Goal: Check status: Check status

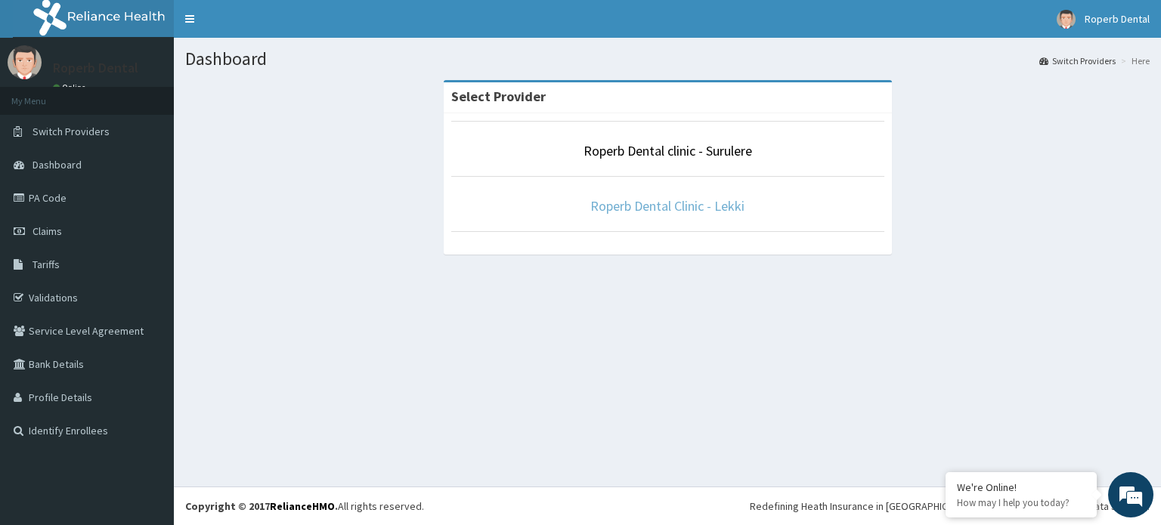
click at [668, 203] on link "Roperb Dental Clinic - Lekki" at bounding box center [667, 205] width 154 height 17
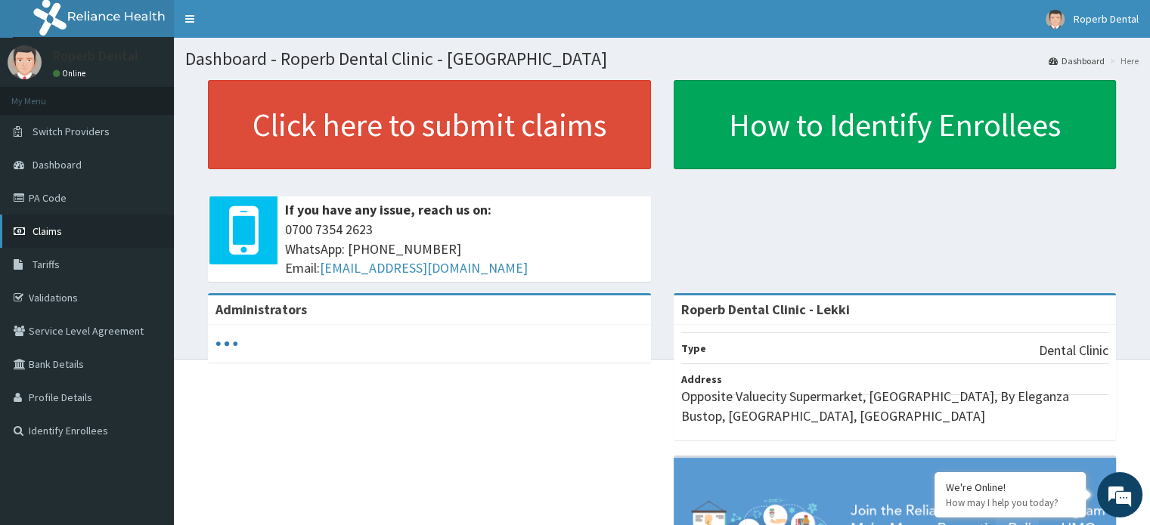
click at [62, 226] on link "Claims" at bounding box center [87, 231] width 174 height 33
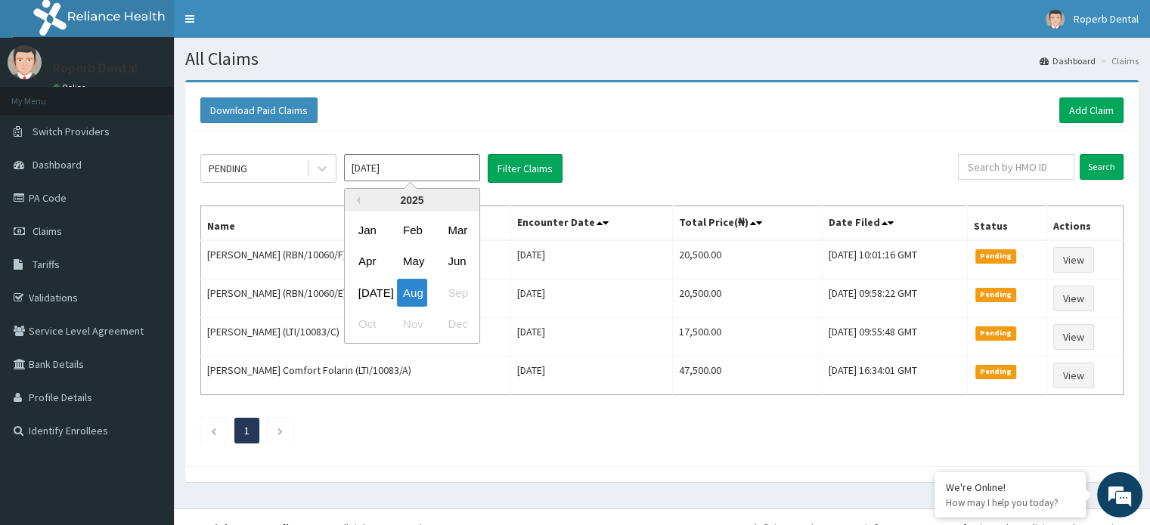
click at [457, 163] on input "Aug 2025" at bounding box center [412, 167] width 136 height 27
click at [366, 296] on div "[DATE]" at bounding box center [367, 293] width 30 height 28
type input "Jul 2025"
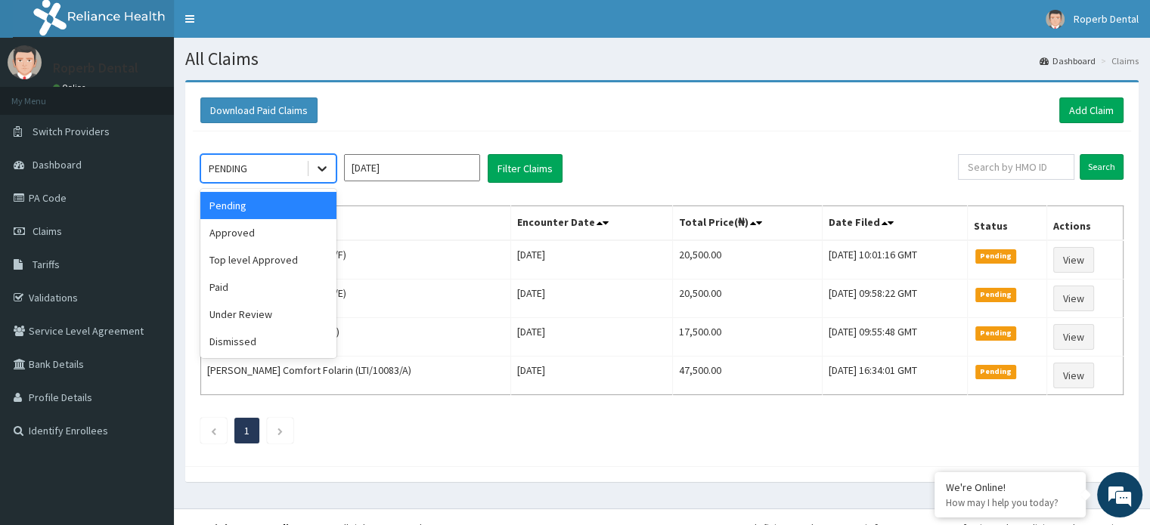
click at [324, 169] on icon at bounding box center [322, 169] width 9 height 5
click at [403, 206] on th "Name" at bounding box center [356, 223] width 310 height 35
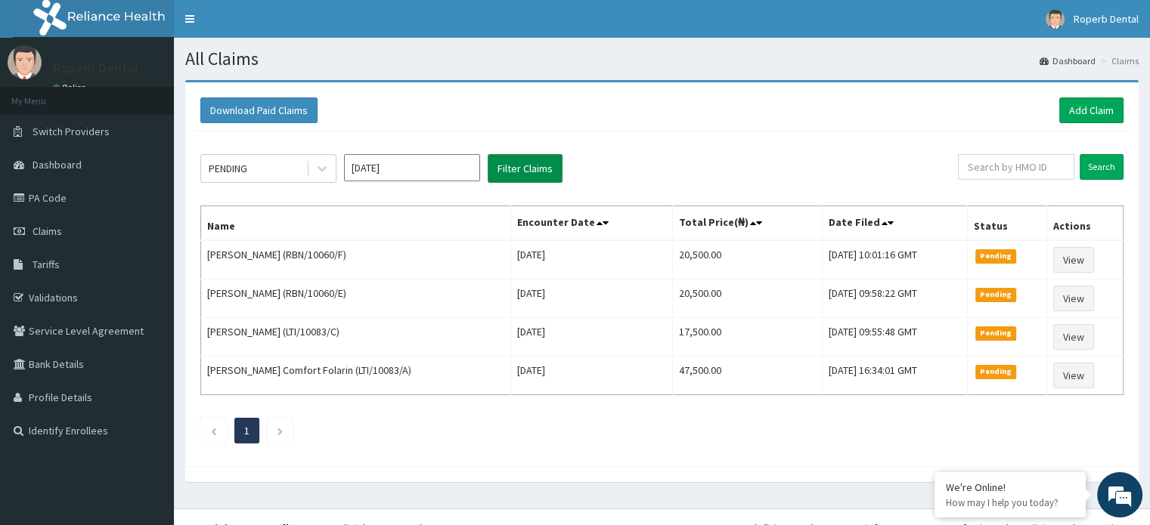
click at [508, 172] on button "Filter Claims" at bounding box center [525, 168] width 75 height 29
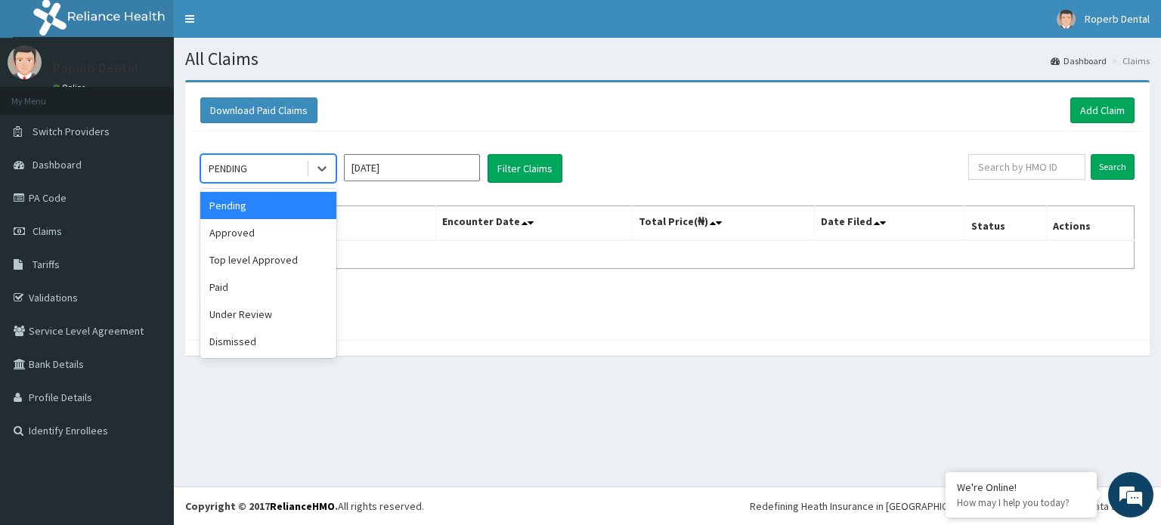
click at [284, 169] on div "PENDING" at bounding box center [253, 169] width 105 height 24
click at [245, 284] on div "Paid" at bounding box center [268, 287] width 136 height 27
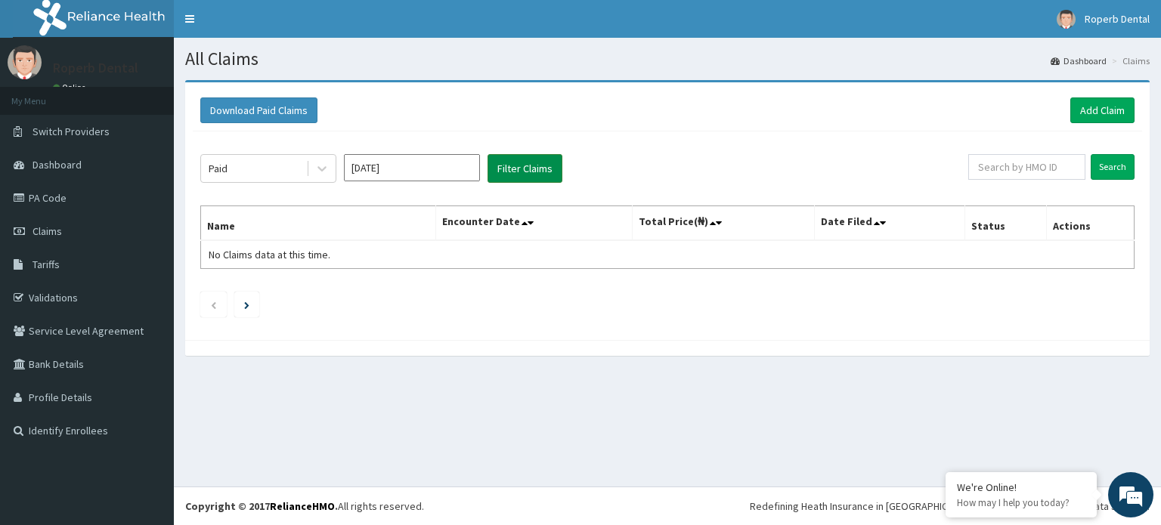
click at [541, 163] on button "Filter Claims" at bounding box center [525, 168] width 75 height 29
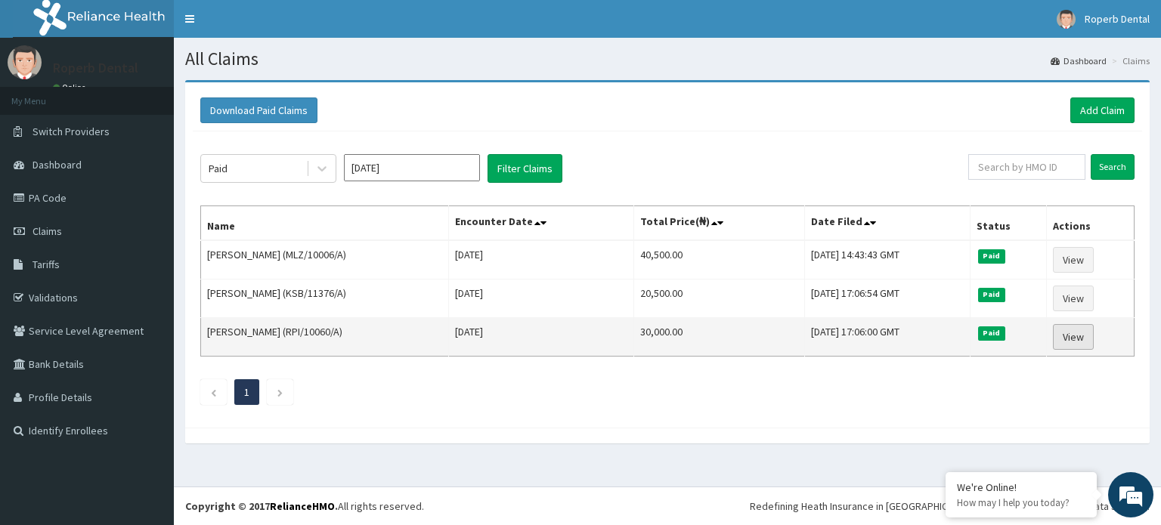
click at [1083, 332] on link "View" at bounding box center [1073, 337] width 41 height 26
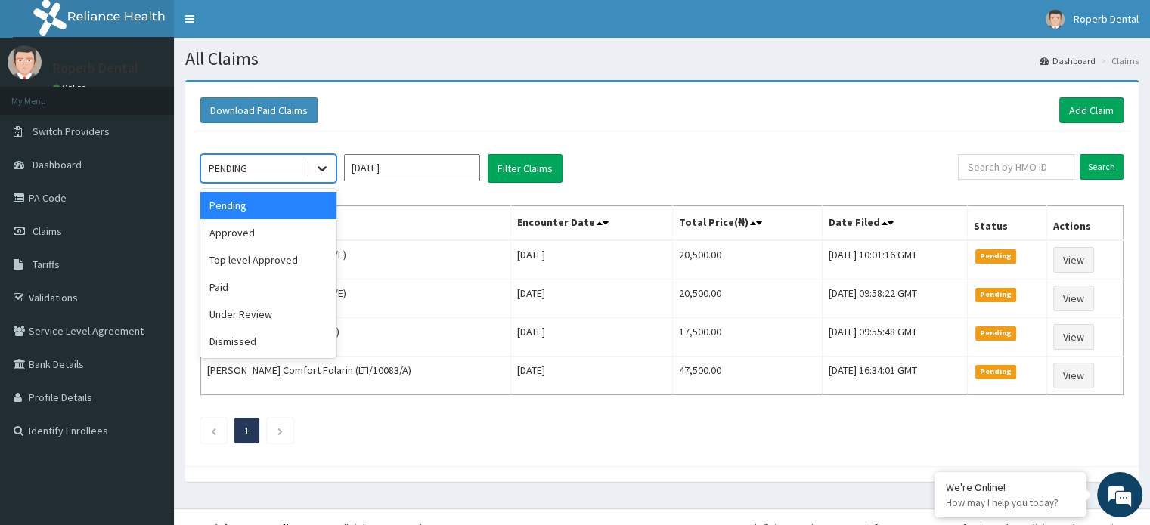
click at [322, 170] on icon at bounding box center [322, 169] width 9 height 5
click at [284, 292] on div "Paid" at bounding box center [268, 287] width 136 height 27
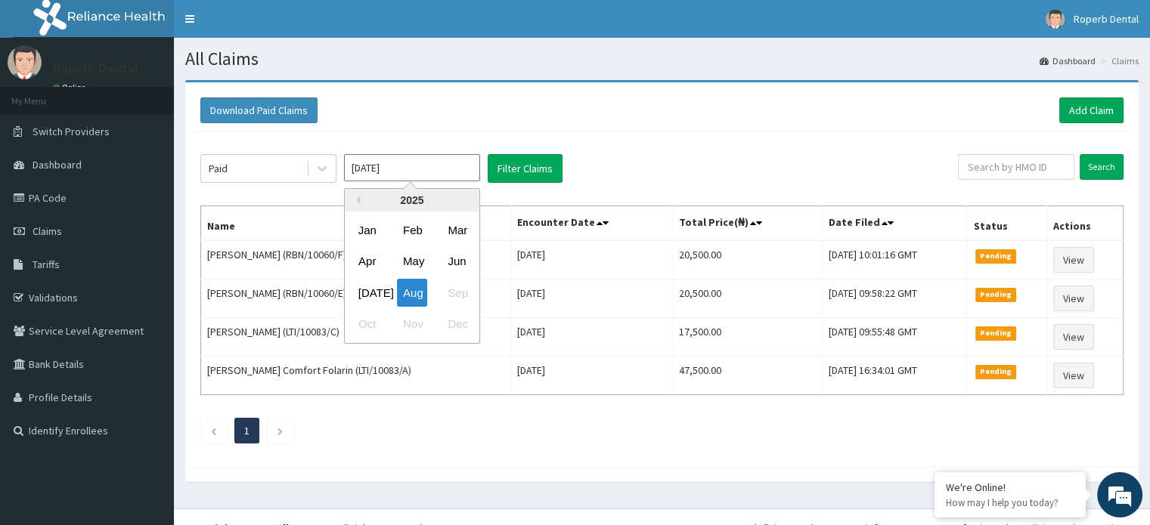
click at [446, 174] on input "Aug 2025" at bounding box center [412, 167] width 136 height 27
click at [364, 299] on div "Jul" at bounding box center [367, 293] width 30 height 28
type input "Jul 2025"
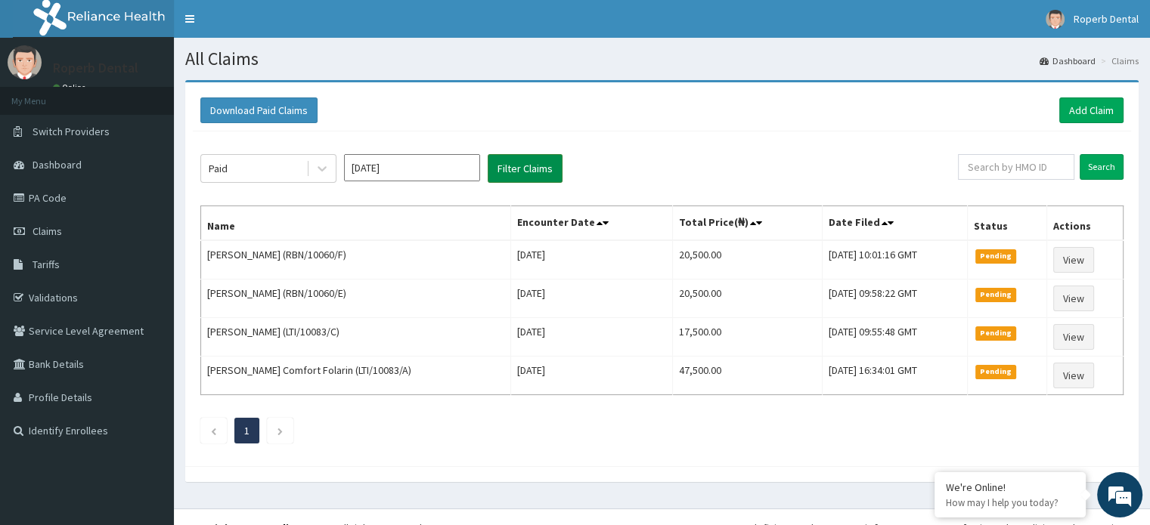
click at [537, 164] on button "Filter Claims" at bounding box center [525, 168] width 75 height 29
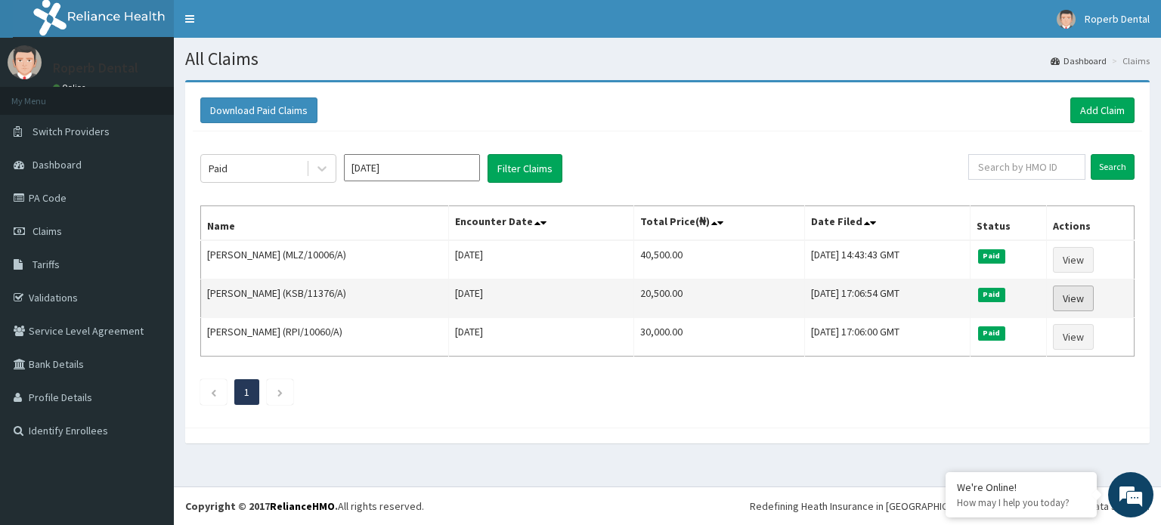
click at [1083, 296] on link "View" at bounding box center [1073, 299] width 41 height 26
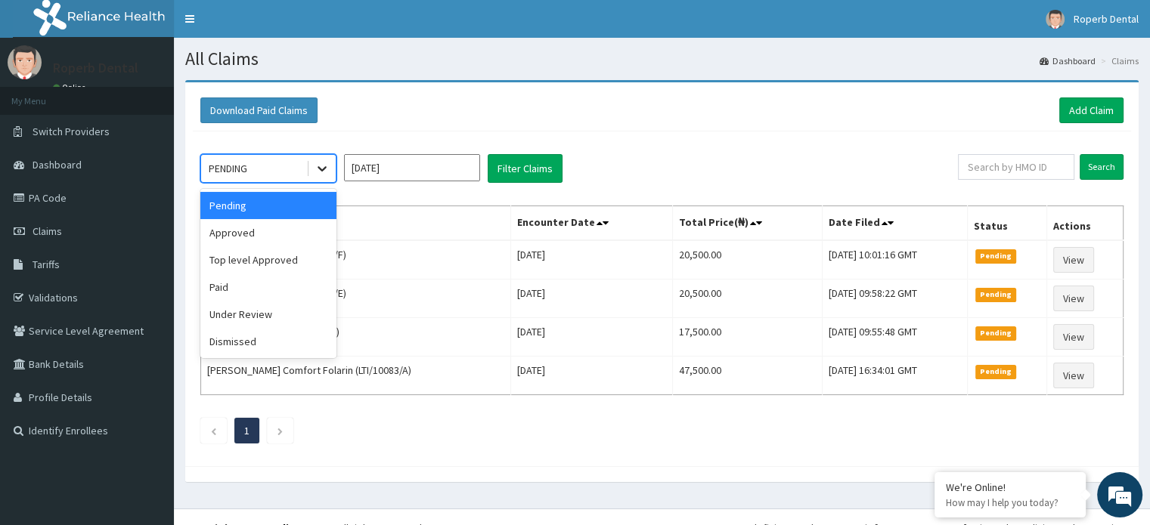
click at [324, 171] on icon at bounding box center [322, 168] width 15 height 15
click at [278, 284] on div "Paid" at bounding box center [268, 287] width 136 height 27
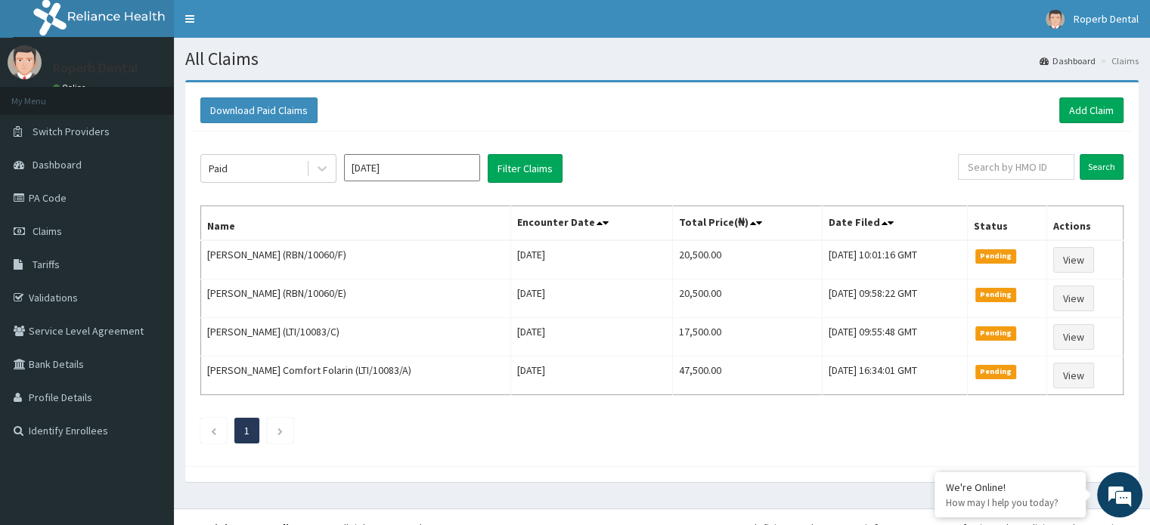
click at [480, 167] on div "Paid Aug 2025 Filter Claims" at bounding box center [579, 168] width 758 height 29
click at [468, 167] on input "Aug 2025" at bounding box center [412, 167] width 136 height 27
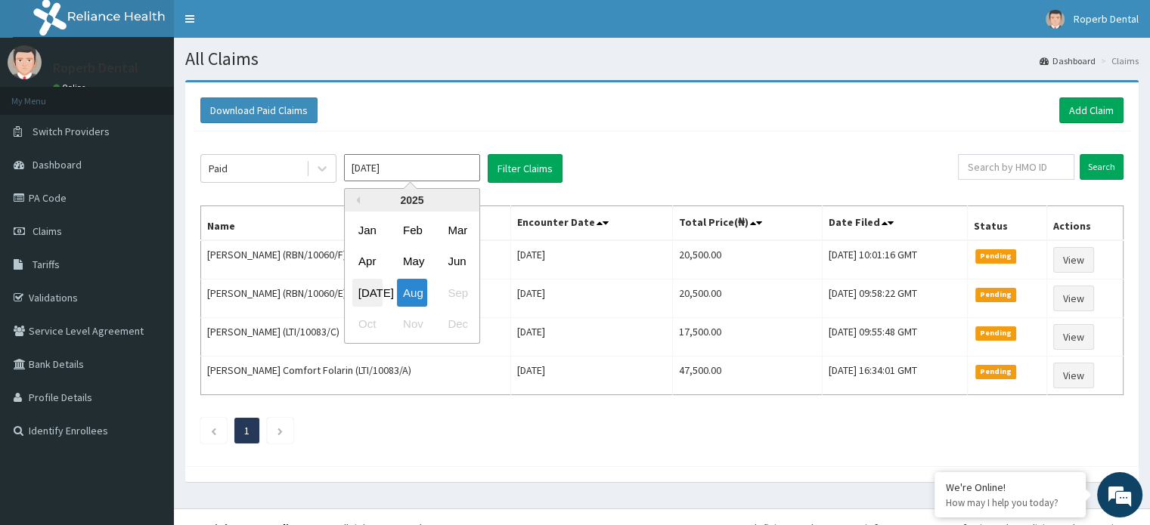
click at [355, 295] on div "Jul" at bounding box center [367, 293] width 30 height 28
type input "Jul 2025"
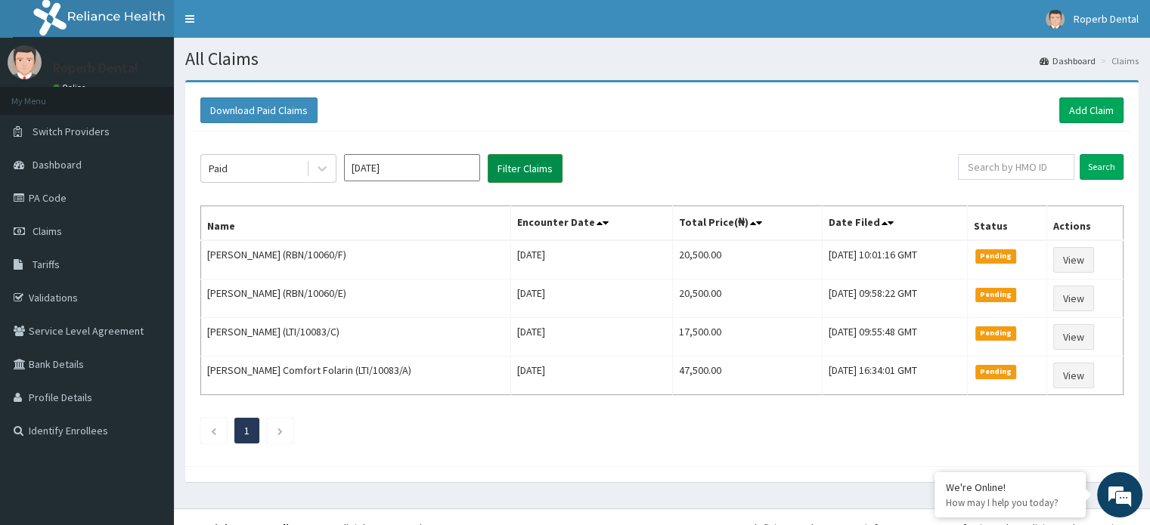
click at [509, 169] on button "Filter Claims" at bounding box center [525, 168] width 75 height 29
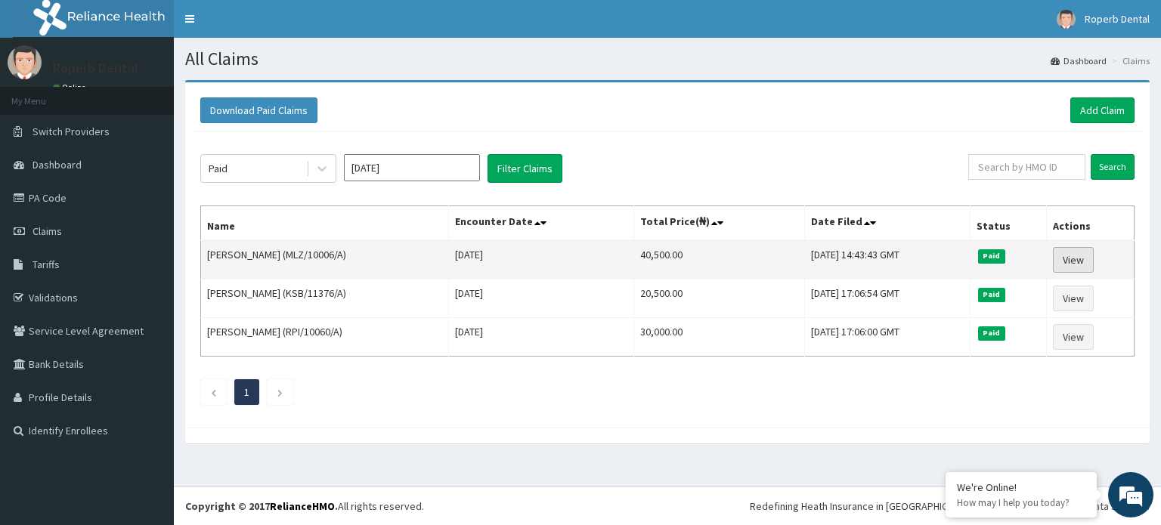
click at [1082, 261] on link "View" at bounding box center [1073, 260] width 41 height 26
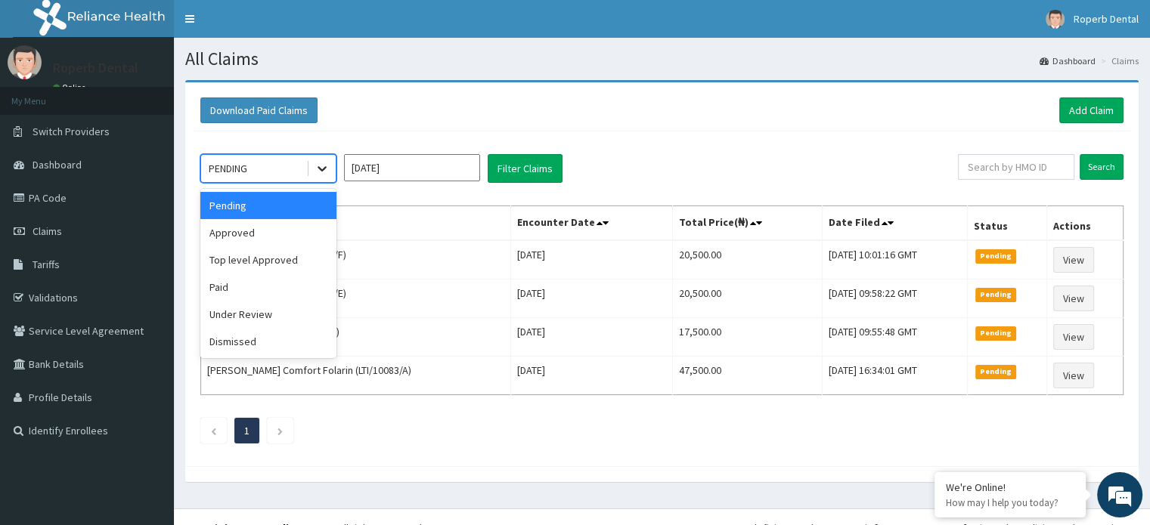
click at [320, 163] on icon at bounding box center [322, 168] width 15 height 15
click at [296, 233] on div "Approved" at bounding box center [268, 232] width 136 height 27
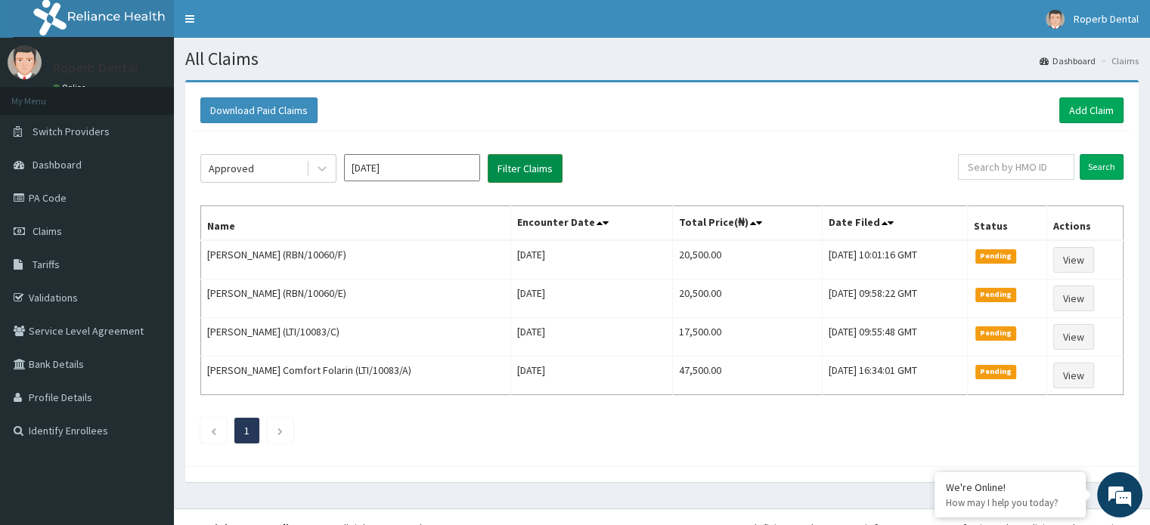
click at [506, 175] on button "Filter Claims" at bounding box center [525, 168] width 75 height 29
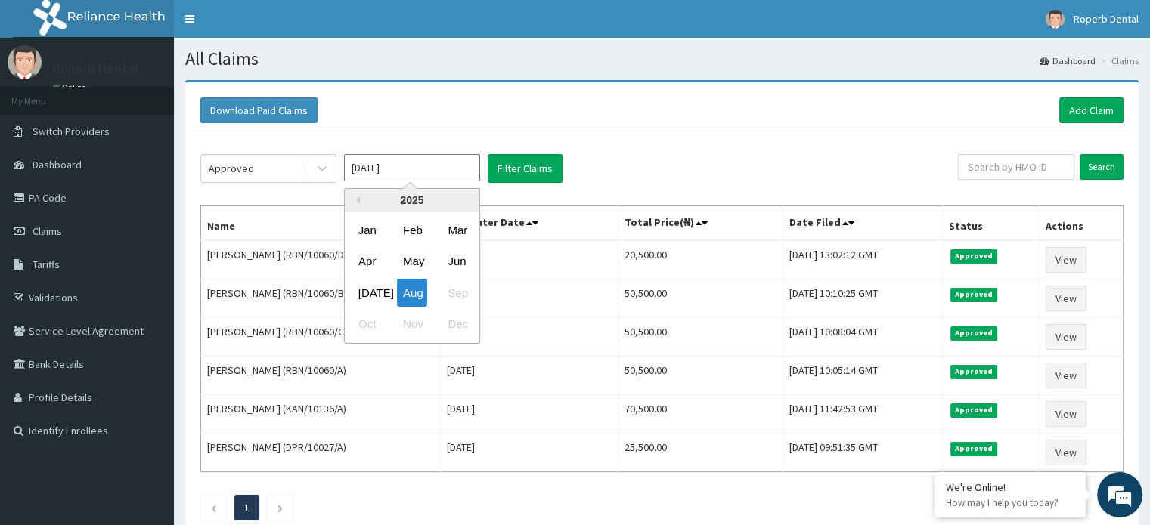
click at [450, 178] on input "Aug 2025" at bounding box center [412, 167] width 136 height 27
click at [374, 284] on div "Jul" at bounding box center [367, 293] width 30 height 28
type input "Jul 2025"
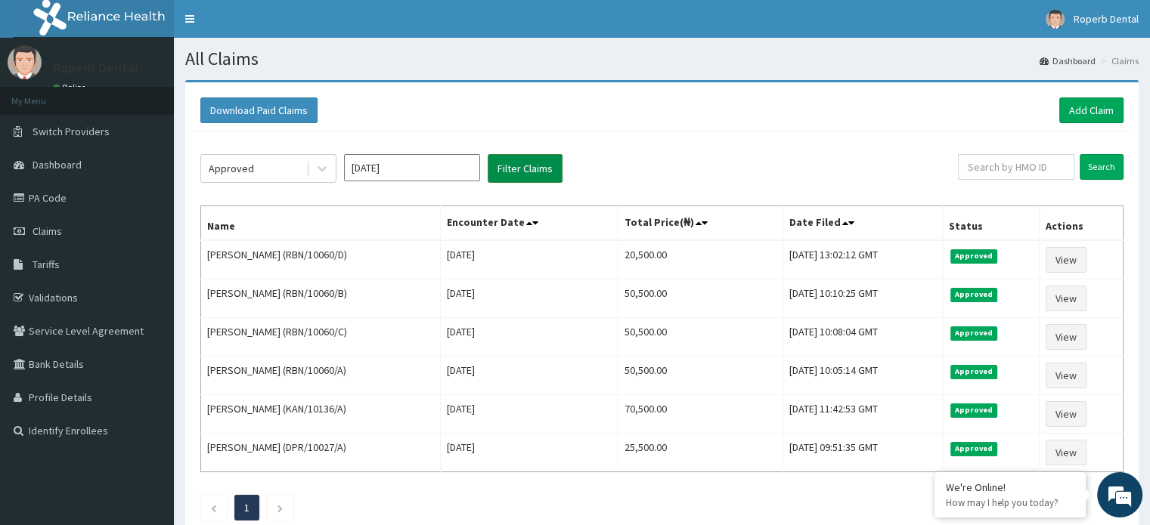
click at [513, 169] on button "Filter Claims" at bounding box center [525, 168] width 75 height 29
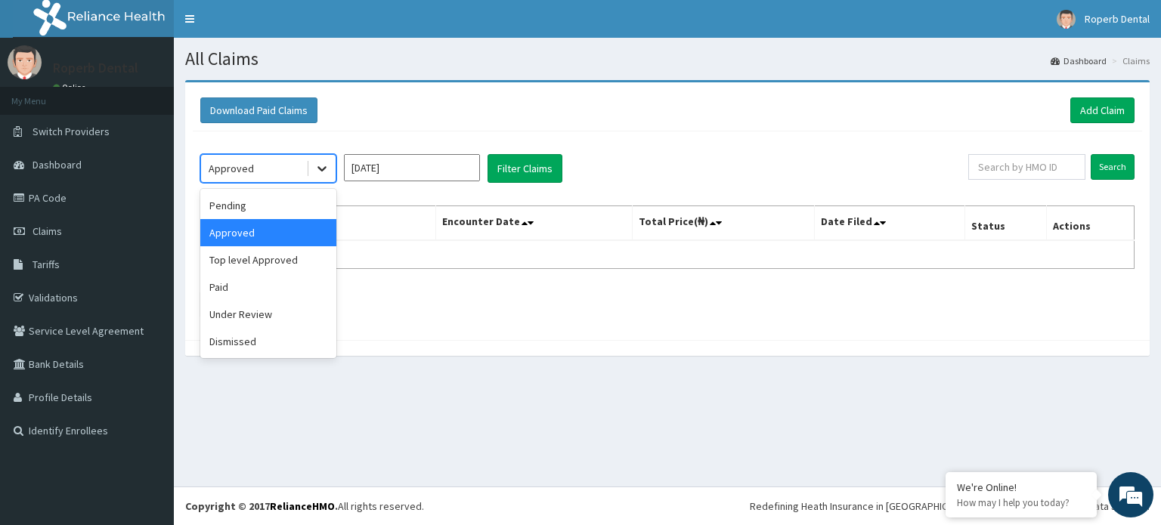
click at [318, 172] on icon at bounding box center [322, 168] width 15 height 15
click at [251, 314] on div "Under Review" at bounding box center [268, 314] width 136 height 27
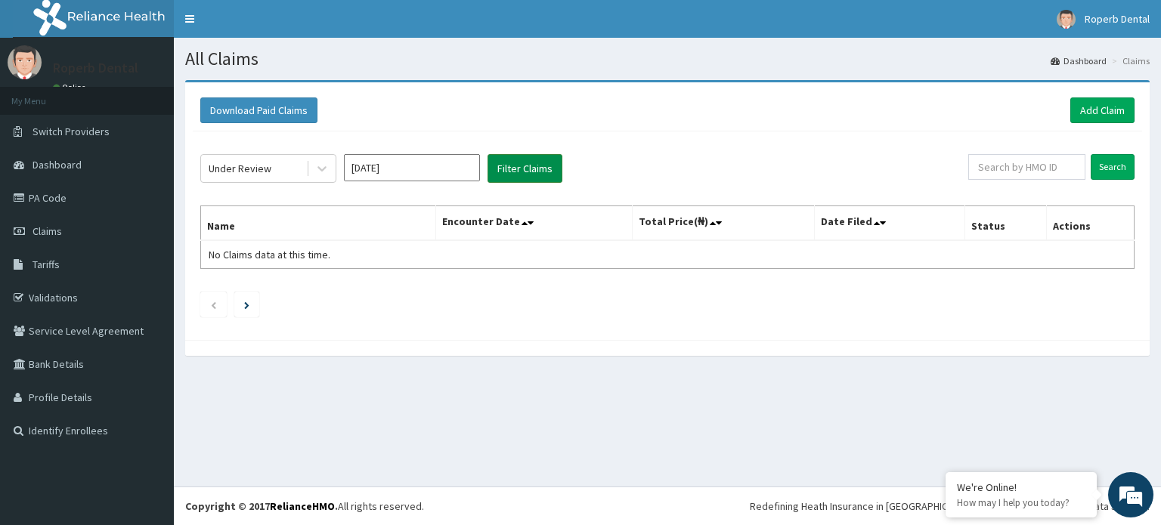
click at [510, 165] on button "Filter Claims" at bounding box center [525, 168] width 75 height 29
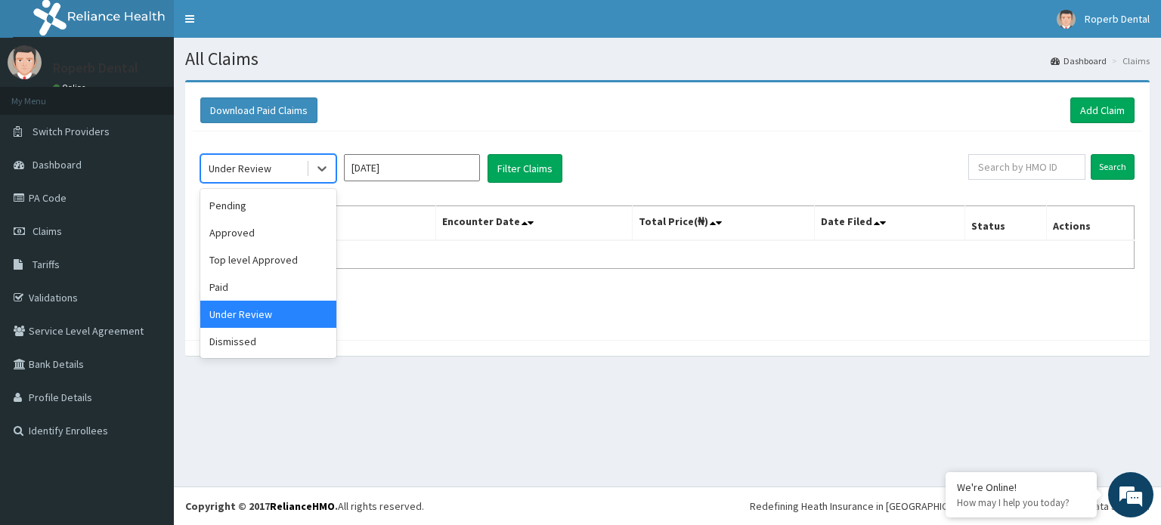
click at [285, 165] on div "Under Review" at bounding box center [253, 169] width 105 height 24
click at [269, 214] on div "Pending" at bounding box center [268, 205] width 136 height 27
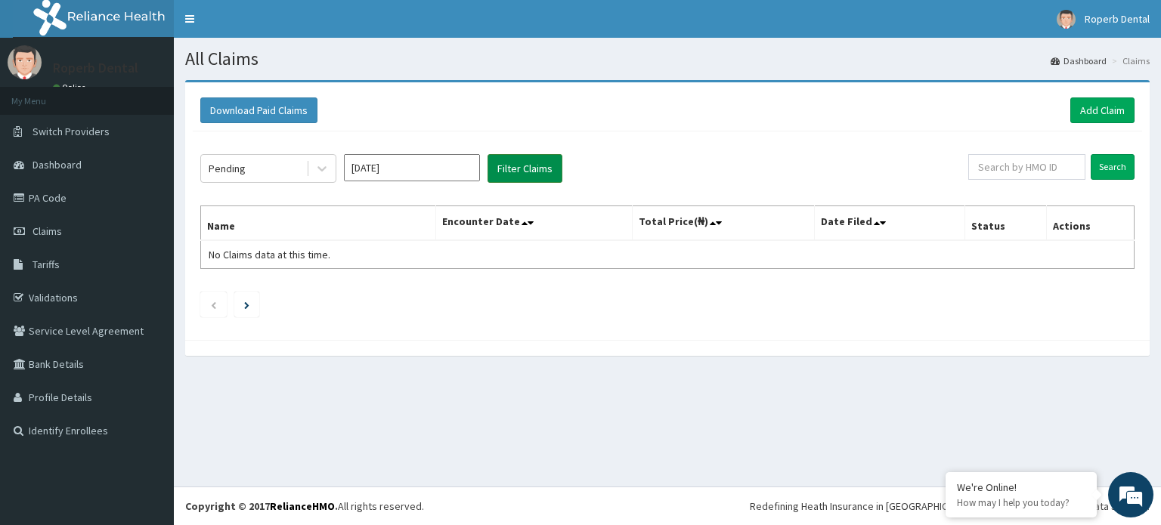
click at [502, 166] on button "Filter Claims" at bounding box center [525, 168] width 75 height 29
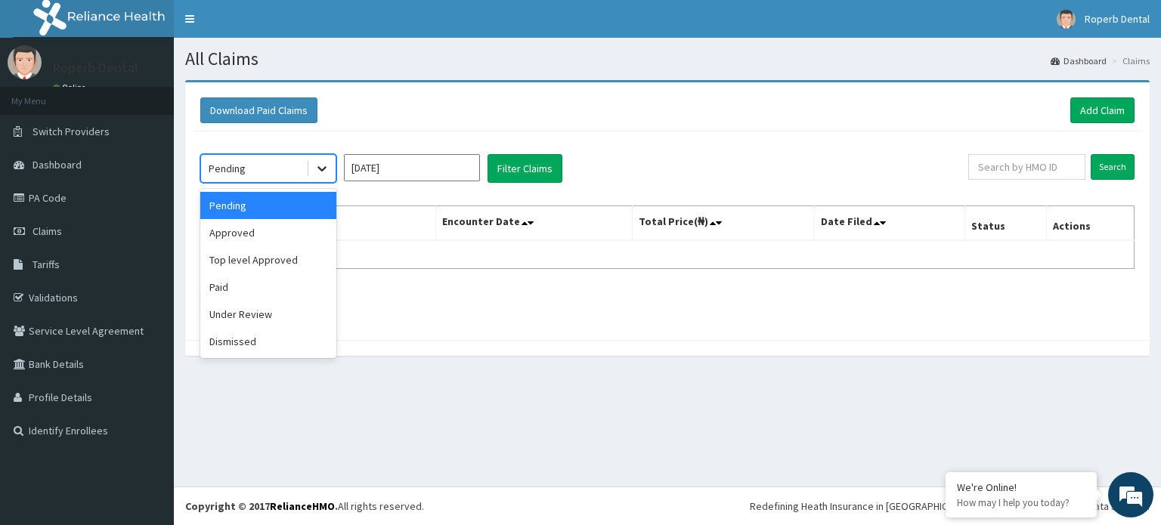
click at [316, 171] on icon at bounding box center [322, 168] width 15 height 15
click at [256, 313] on div "Under Review" at bounding box center [268, 314] width 136 height 27
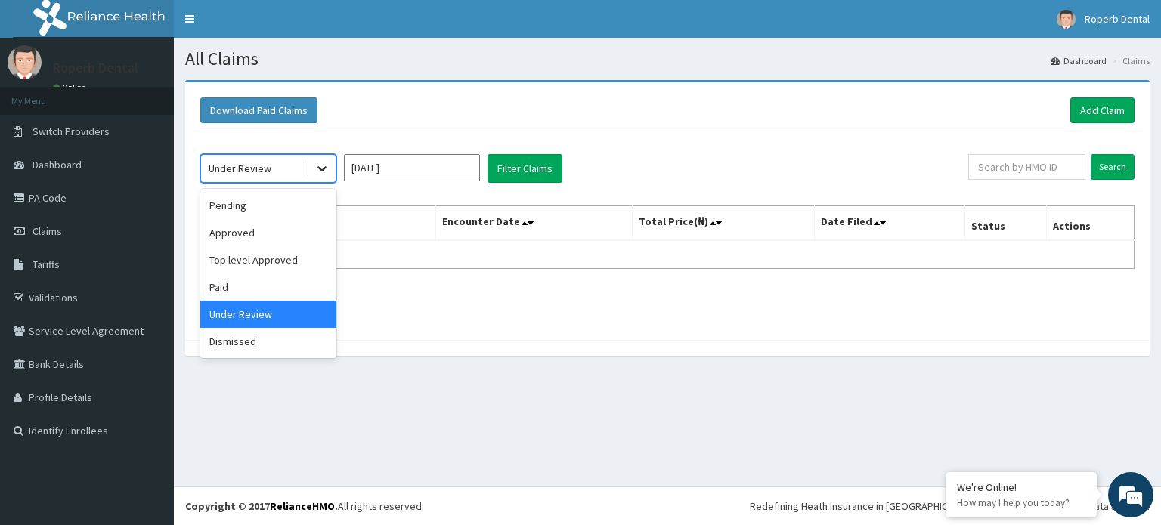
click at [317, 178] on div at bounding box center [321, 168] width 27 height 27
click at [290, 342] on div "Dismissed" at bounding box center [268, 341] width 136 height 27
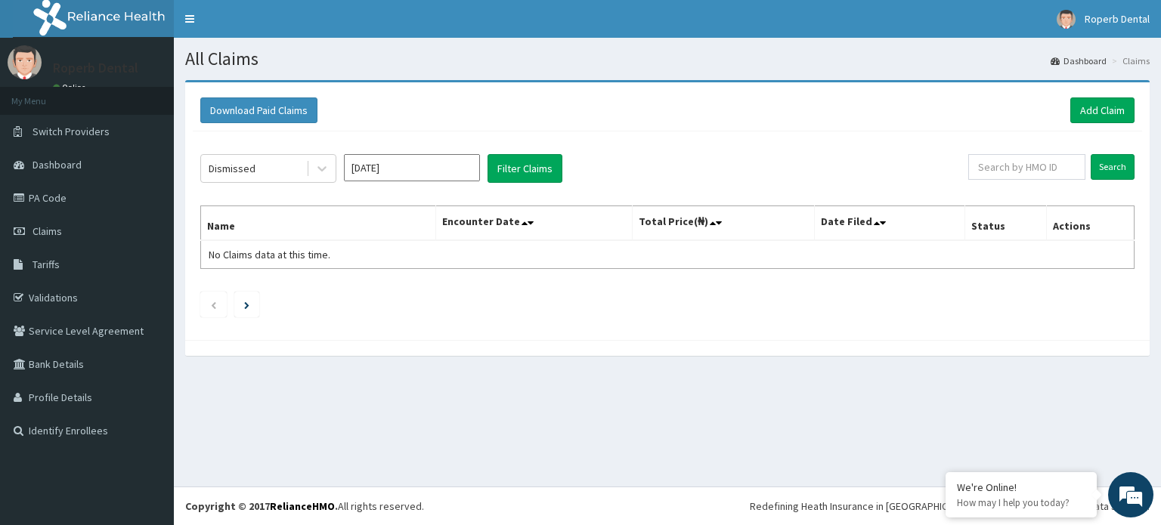
click at [523, 149] on div "Dismissed Jul 2025 Filter Claims Search Name Encounter Date Total Price(₦) Date…" at bounding box center [668, 232] width 950 height 201
click at [517, 166] on button "Filter Claims" at bounding box center [525, 168] width 75 height 29
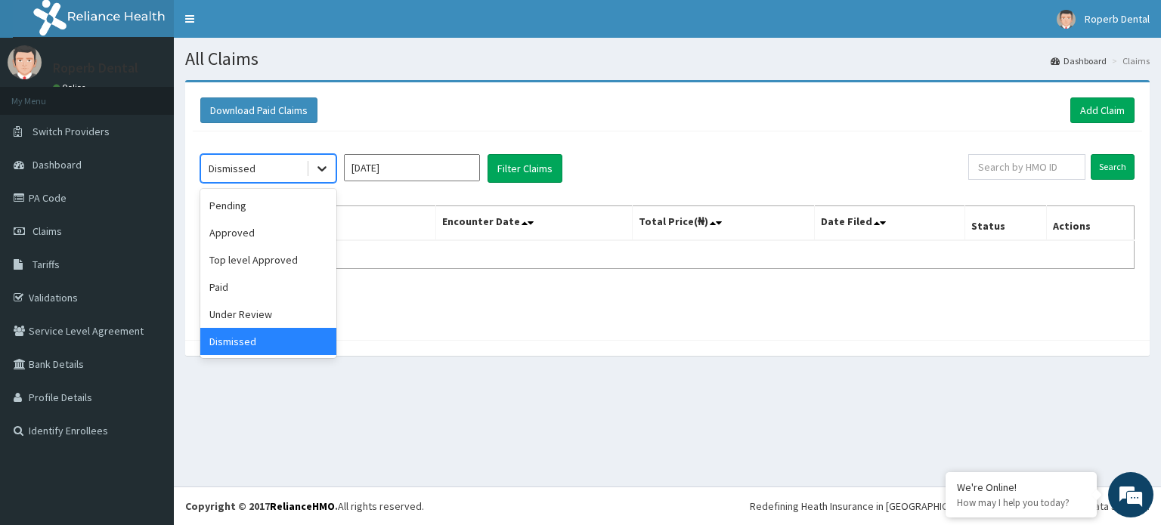
click at [324, 178] on div at bounding box center [321, 168] width 27 height 27
click at [311, 211] on div "Pending" at bounding box center [268, 205] width 136 height 27
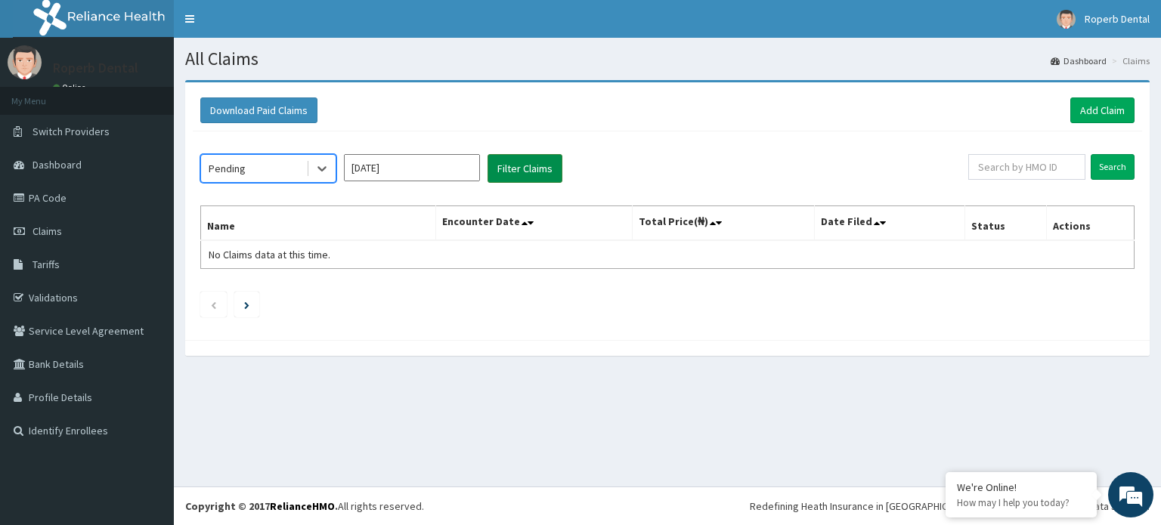
click at [519, 171] on button "Filter Claims" at bounding box center [525, 168] width 75 height 29
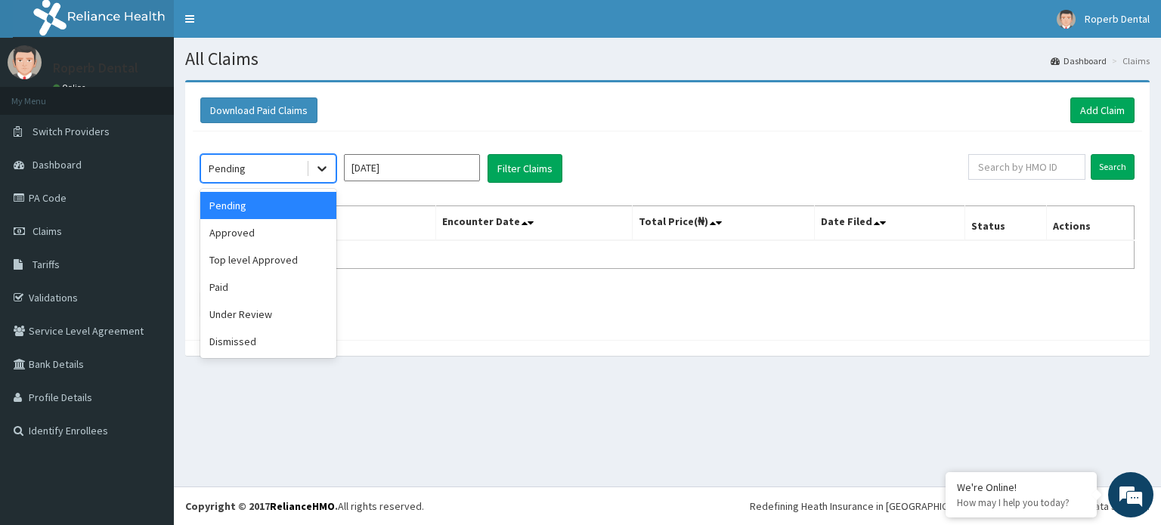
click at [323, 170] on icon at bounding box center [322, 169] width 9 height 5
click at [290, 231] on div "Approved" at bounding box center [268, 232] width 136 height 27
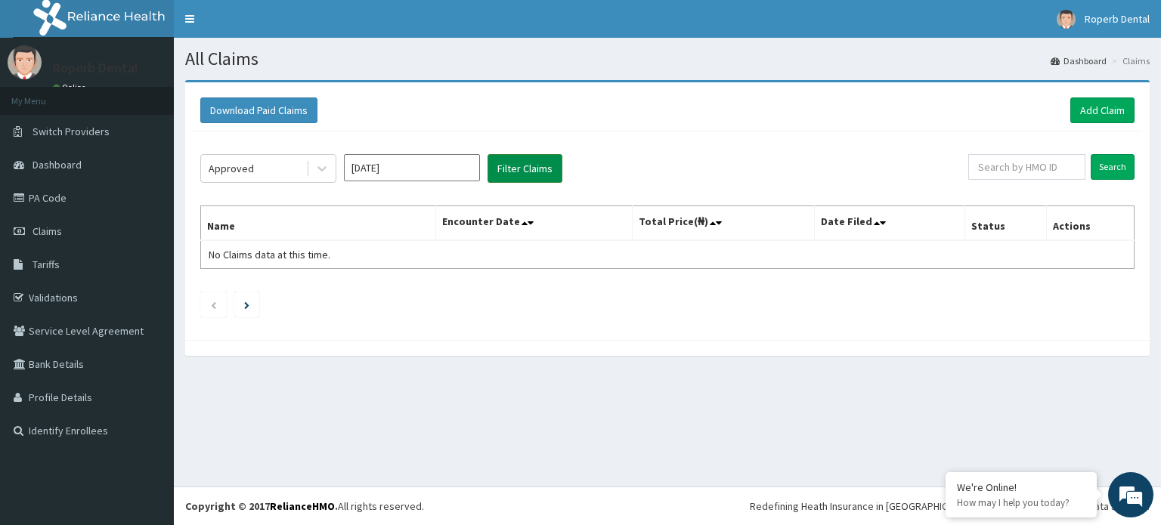
click at [504, 169] on button "Filter Claims" at bounding box center [525, 168] width 75 height 29
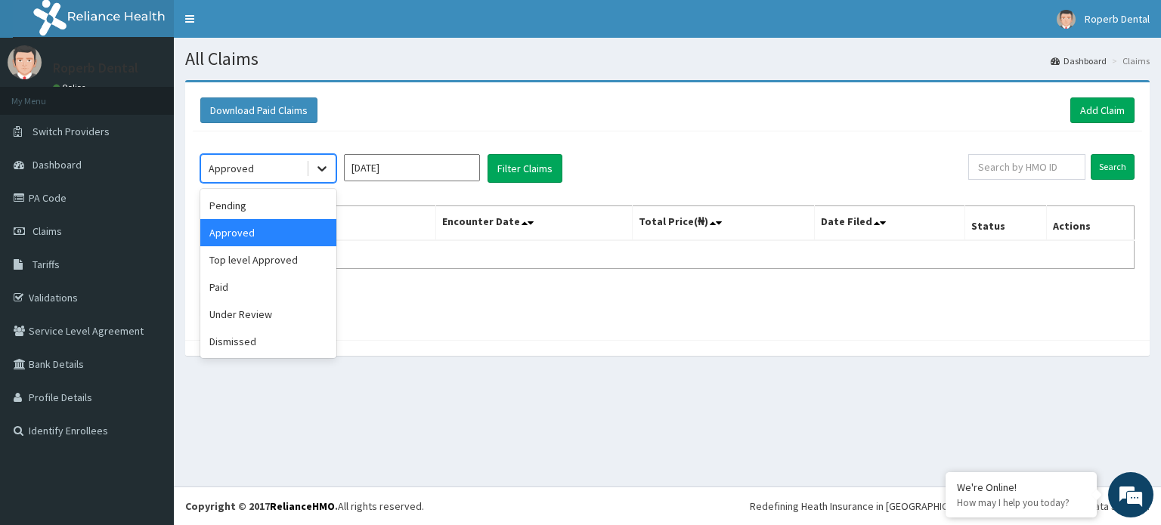
click at [324, 172] on icon at bounding box center [322, 168] width 15 height 15
click at [287, 259] on div "Top level Approved" at bounding box center [268, 259] width 136 height 27
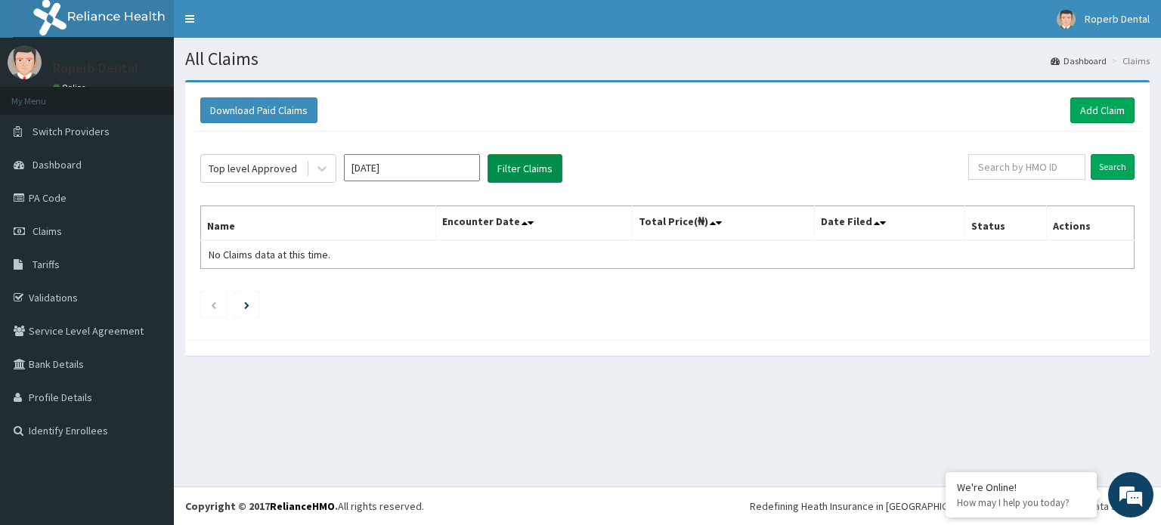
click at [520, 162] on button "Filter Claims" at bounding box center [525, 168] width 75 height 29
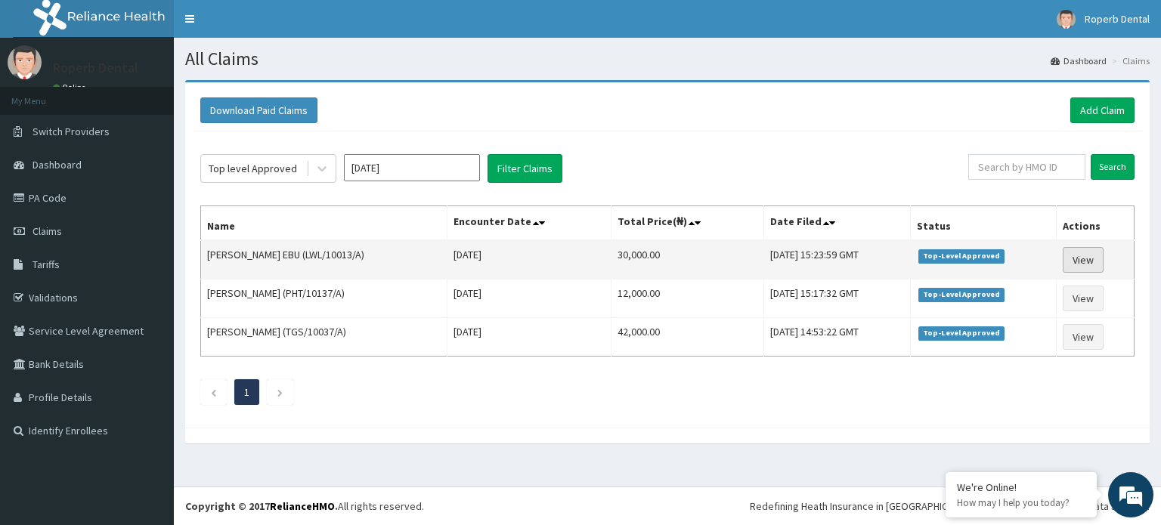
click at [1083, 259] on link "View" at bounding box center [1083, 260] width 41 height 26
